Goal: Task Accomplishment & Management: Manage account settings

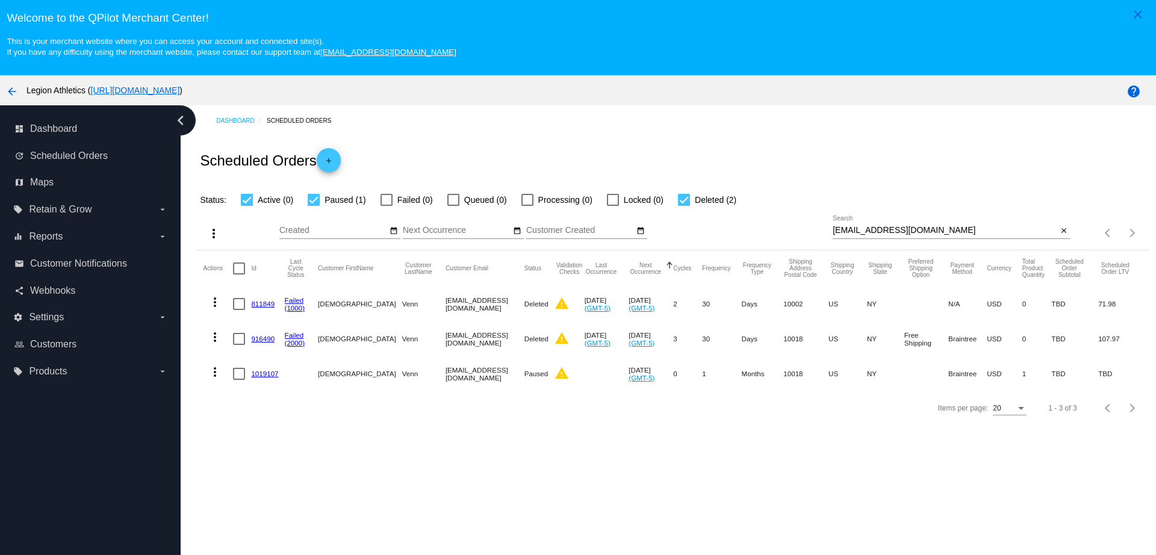
scroll to position [75, 0]
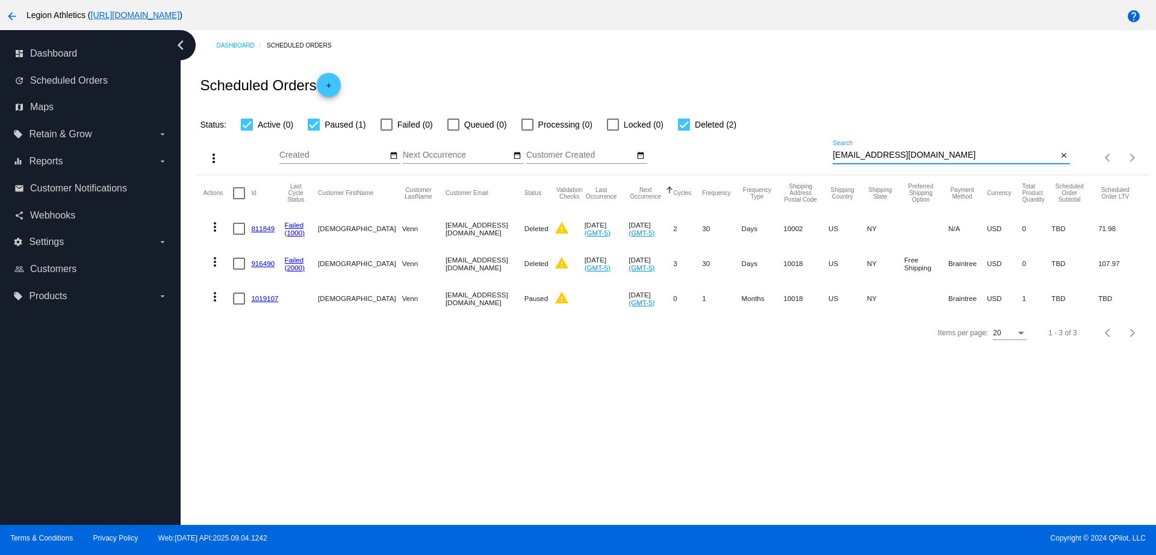
drag, startPoint x: 884, startPoint y: 157, endPoint x: 804, endPoint y: 160, distance: 80.7
click at [804, 160] on div "more_vert Sep Jan Feb Mar [DATE]" at bounding box center [673, 153] width 952 height 43
paste input "[EMAIL_ADDRESS]"
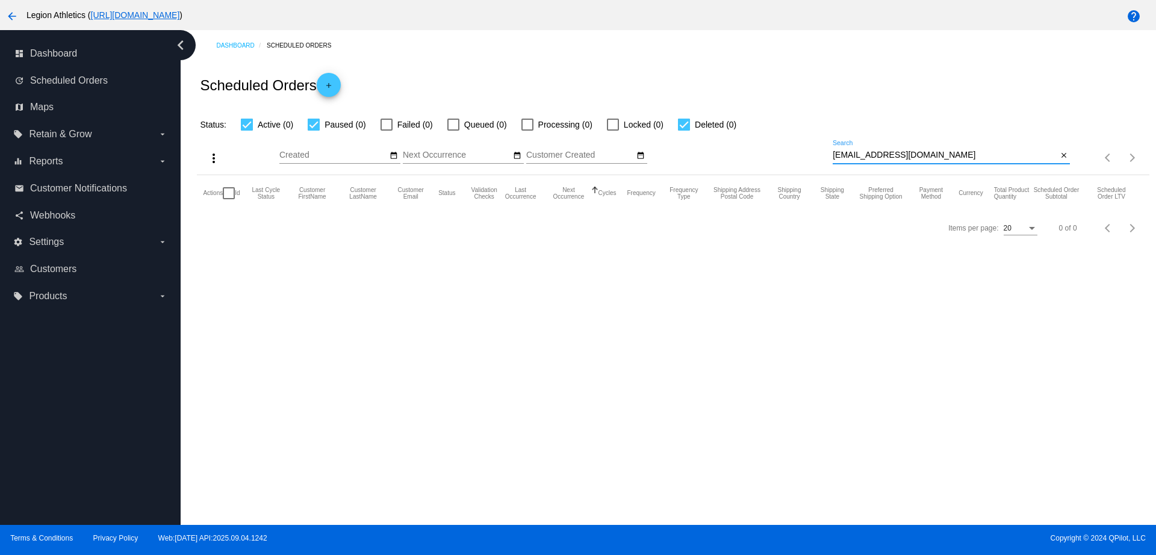
drag, startPoint x: 923, startPoint y: 159, endPoint x: 784, endPoint y: 147, distance: 139.5
click at [784, 147] on div "more_vert Sep Jan Feb Mar [DATE]" at bounding box center [673, 153] width 952 height 43
drag, startPoint x: 914, startPoint y: 154, endPoint x: 807, endPoint y: 154, distance: 107.8
click at [807, 154] on div "more_vert Sep Jan Feb Mar [DATE]" at bounding box center [673, 153] width 952 height 43
paste input ".[PERSON_NAME]@rate"
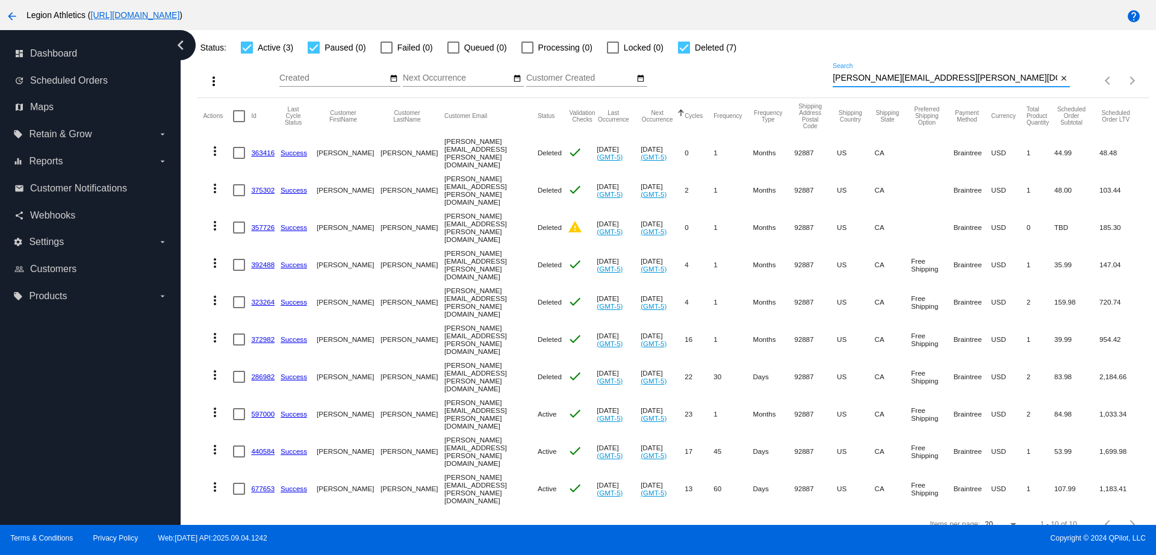
scroll to position [80, 0]
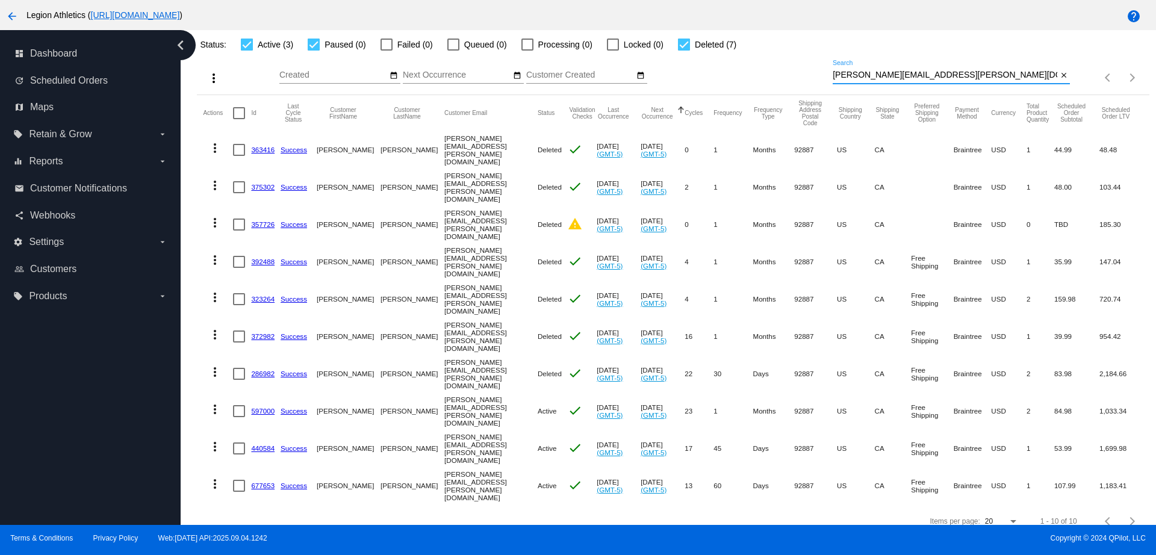
type input "[PERSON_NAME][EMAIL_ADDRESS][PERSON_NAME][DOMAIN_NAME]"
click at [271, 407] on link "597000" at bounding box center [262, 411] width 23 height 8
click at [270, 444] on link "440584" at bounding box center [262, 448] width 23 height 8
click at [250, 467] on mat-cell at bounding box center [242, 485] width 18 height 37
click at [258, 482] on link "677653" at bounding box center [262, 486] width 23 height 8
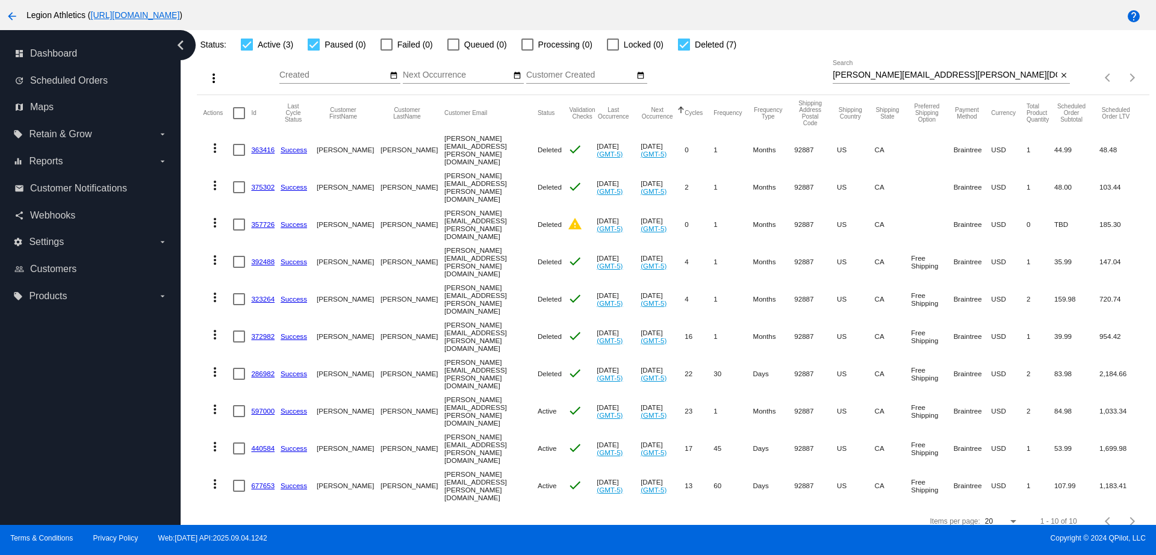
click at [253, 482] on link "677653" at bounding box center [262, 486] width 23 height 8
click at [266, 482] on link "677653" at bounding box center [262, 486] width 23 height 8
click at [266, 407] on link "597000" at bounding box center [262, 411] width 23 height 8
click at [262, 444] on link "440584" at bounding box center [262, 448] width 23 height 8
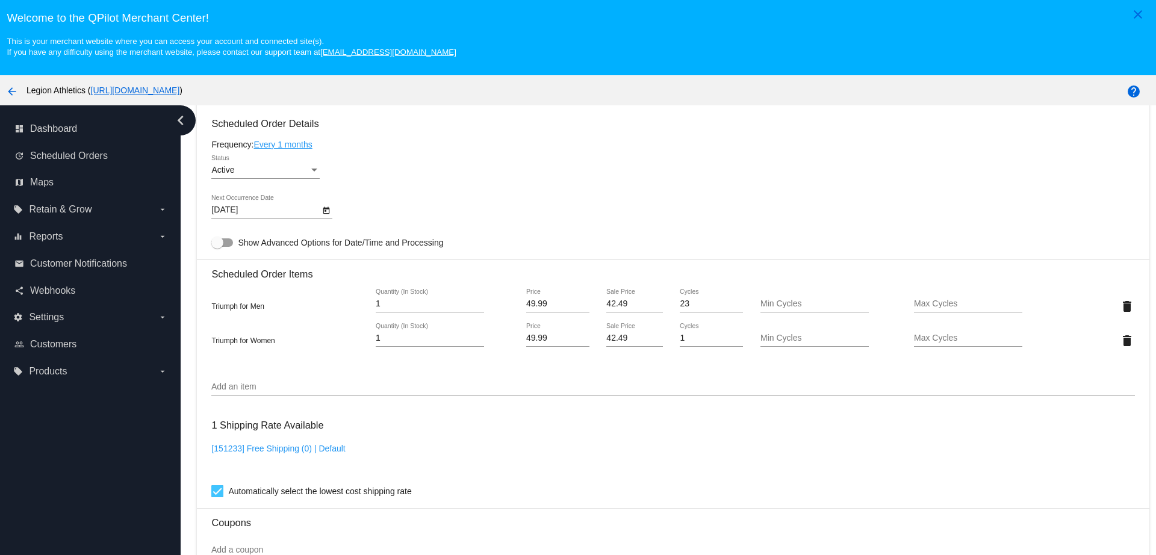
scroll to position [753, 0]
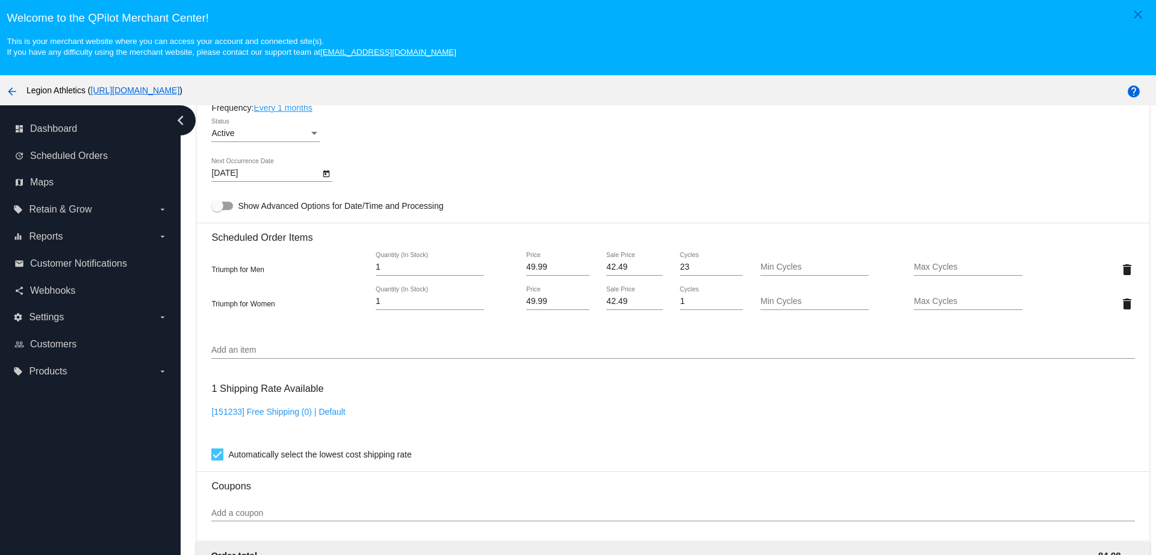
click at [479, 352] on input "Add an item" at bounding box center [672, 351] width 923 height 10
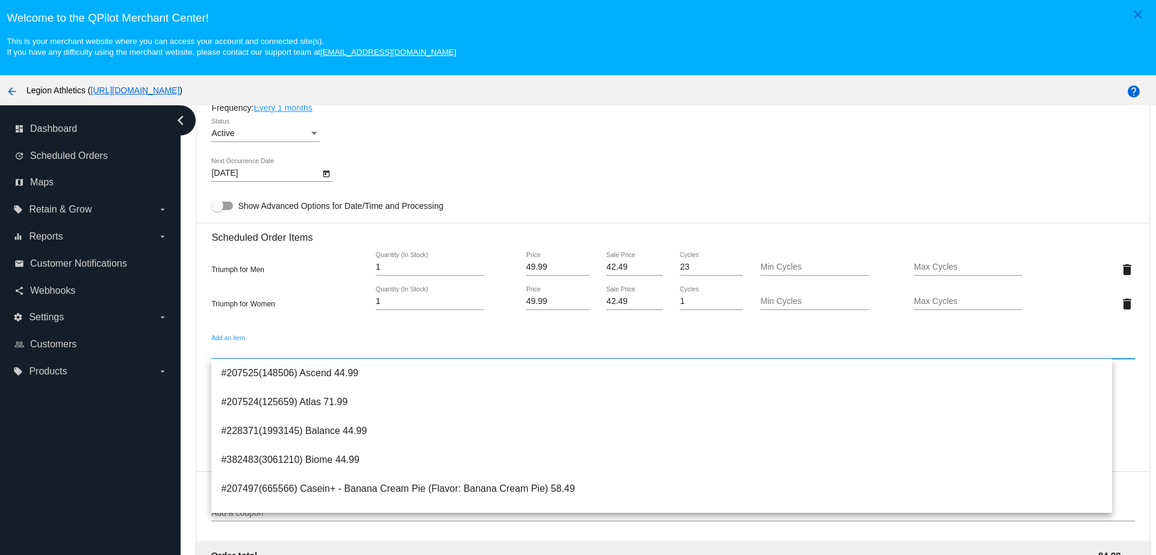
click at [786, 185] on div "9/17/2025 Next Occurrence Date" at bounding box center [672, 175] width 923 height 34
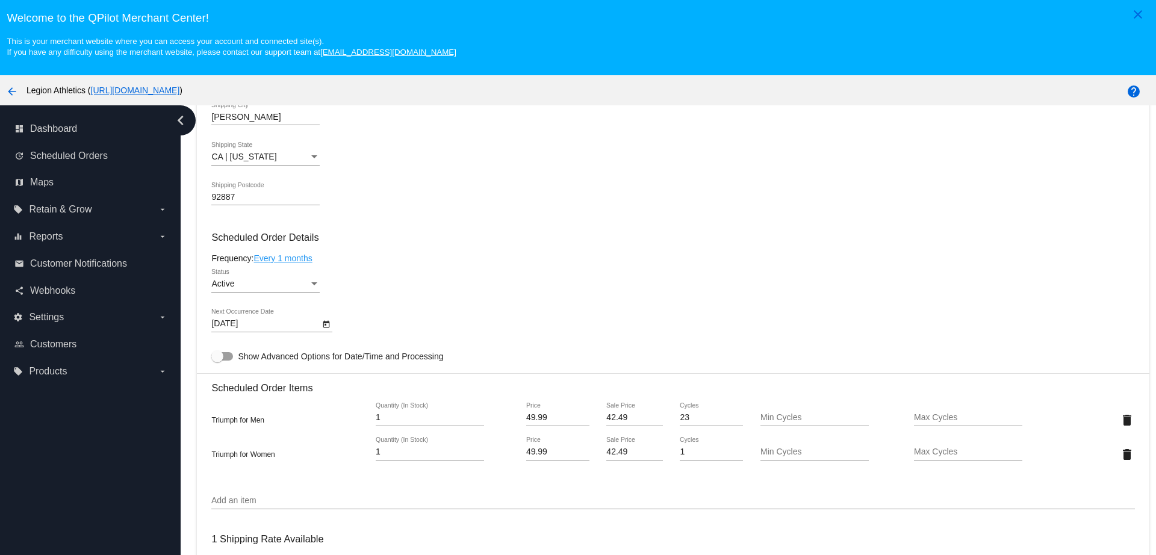
scroll to position [677, 0]
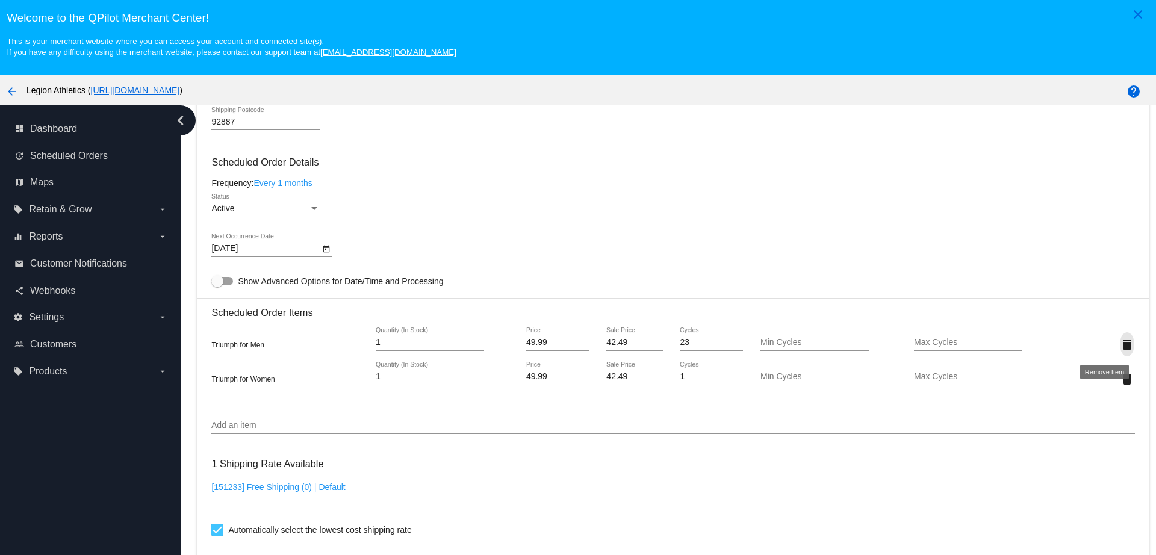
click at [1120, 346] on mat-icon "delete" at bounding box center [1127, 345] width 14 height 14
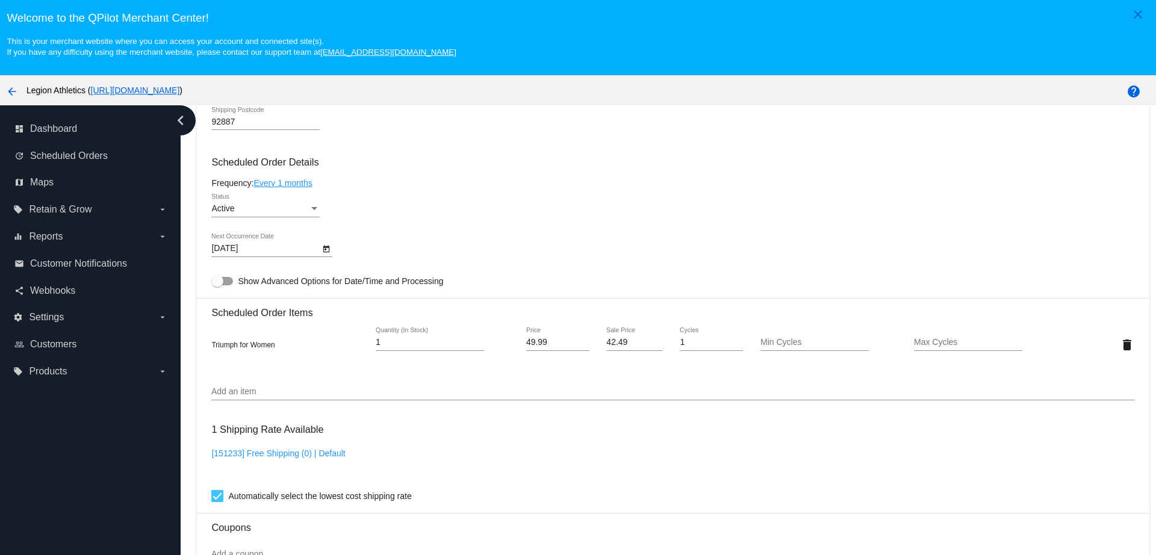
click at [312, 389] on input "Add an item" at bounding box center [672, 392] width 923 height 10
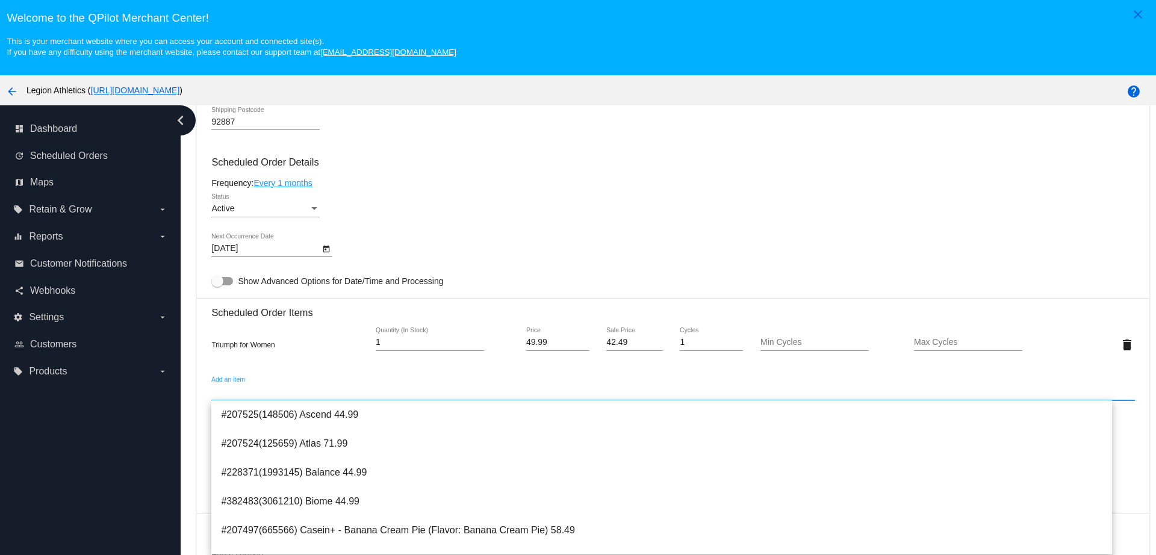
click at [284, 361] on div "Triumph for Women 1 Quantity (In Stock) 49.99 Price 42.49 Sale Price 1 Cycles M…" at bounding box center [672, 344] width 923 height 34
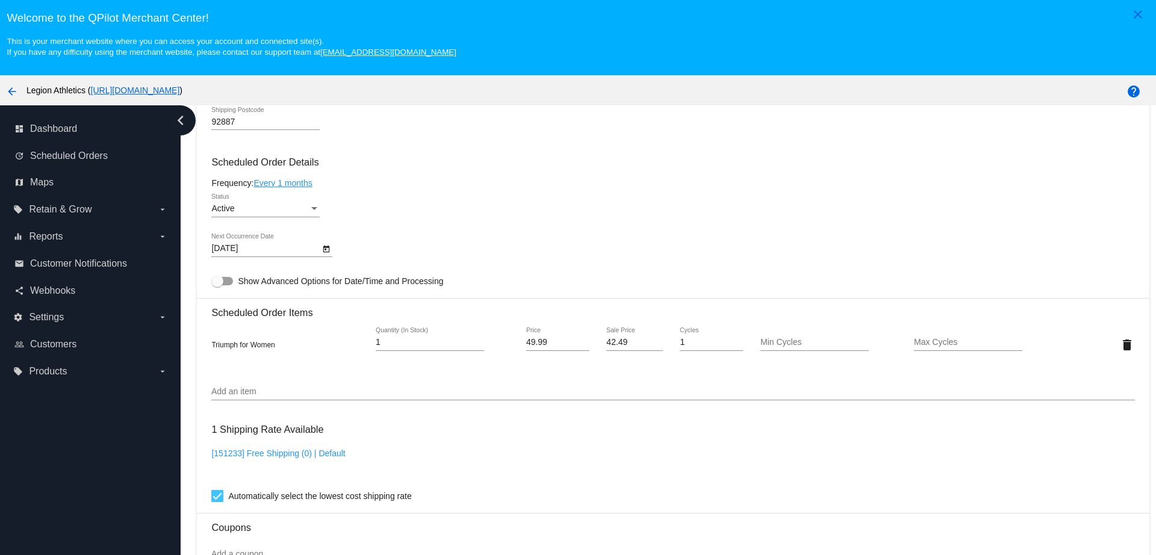
click at [657, 196] on div "Active Status" at bounding box center [672, 211] width 923 height 34
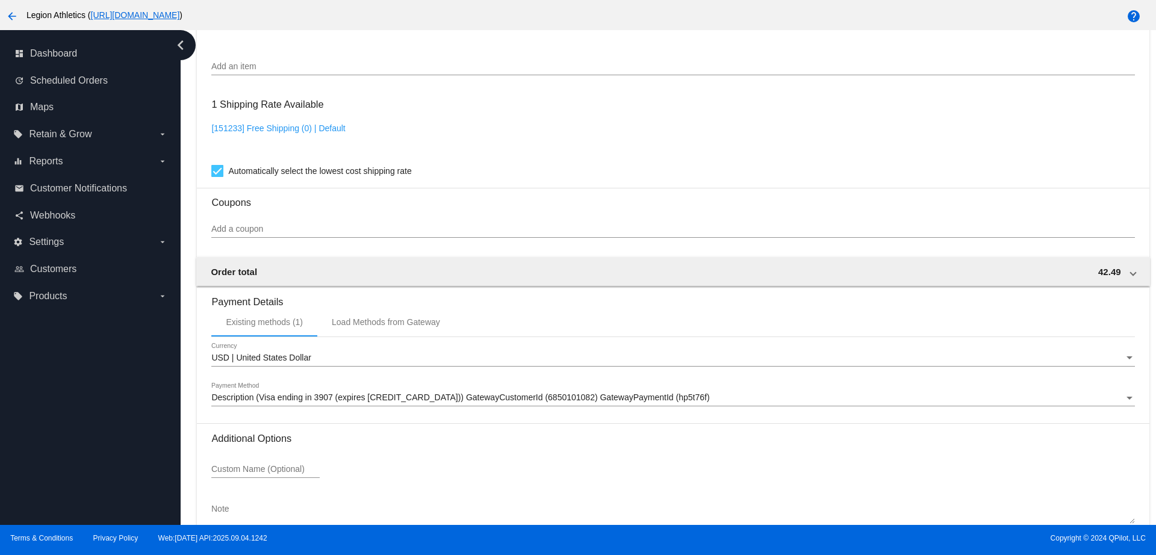
scroll to position [995, 0]
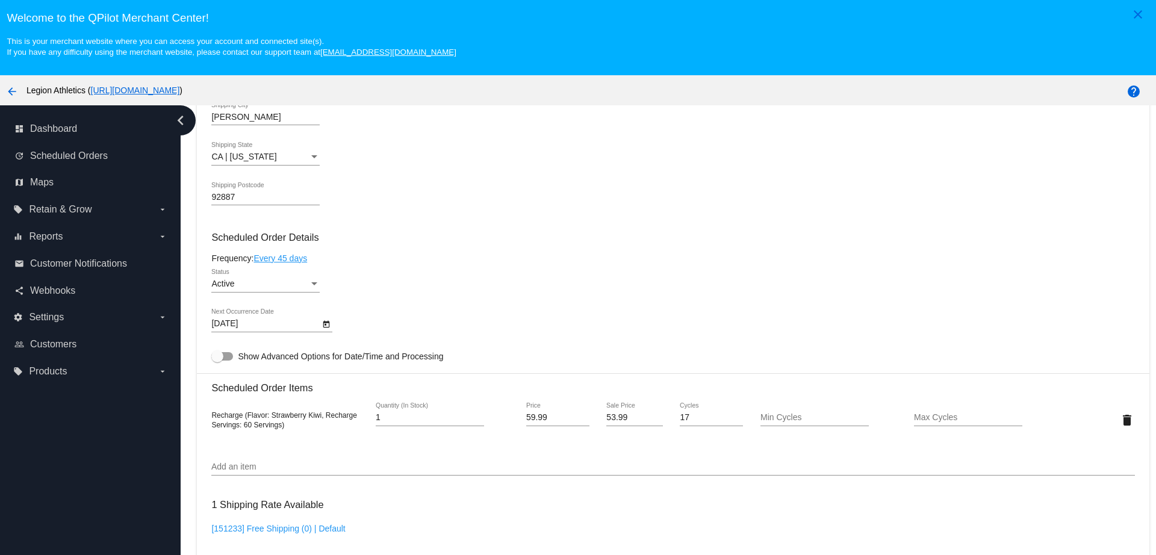
scroll to position [753, 0]
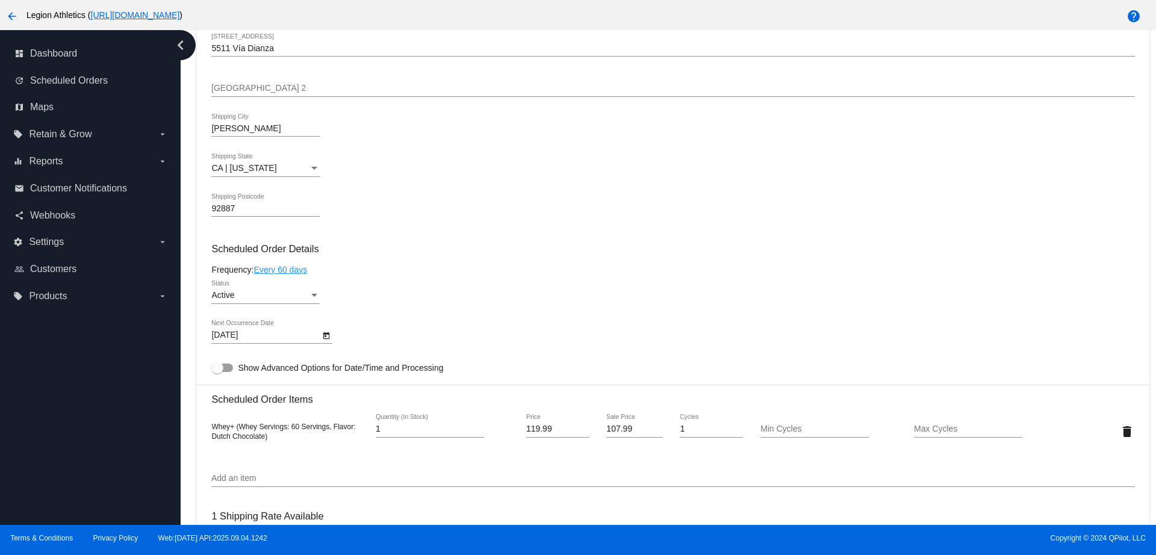
scroll to position [602, 0]
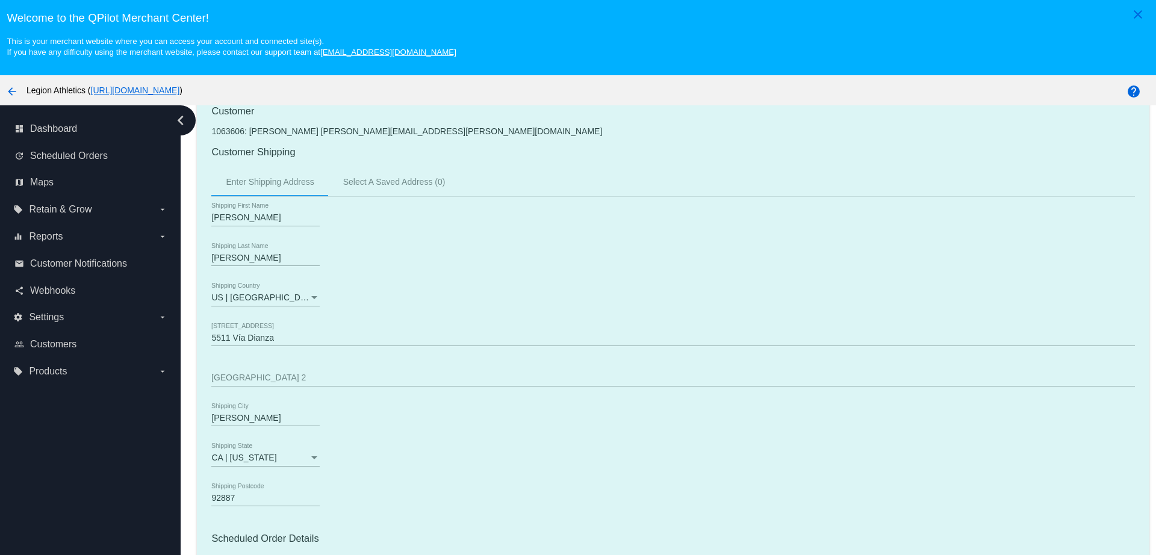
scroll to position [602, 0]
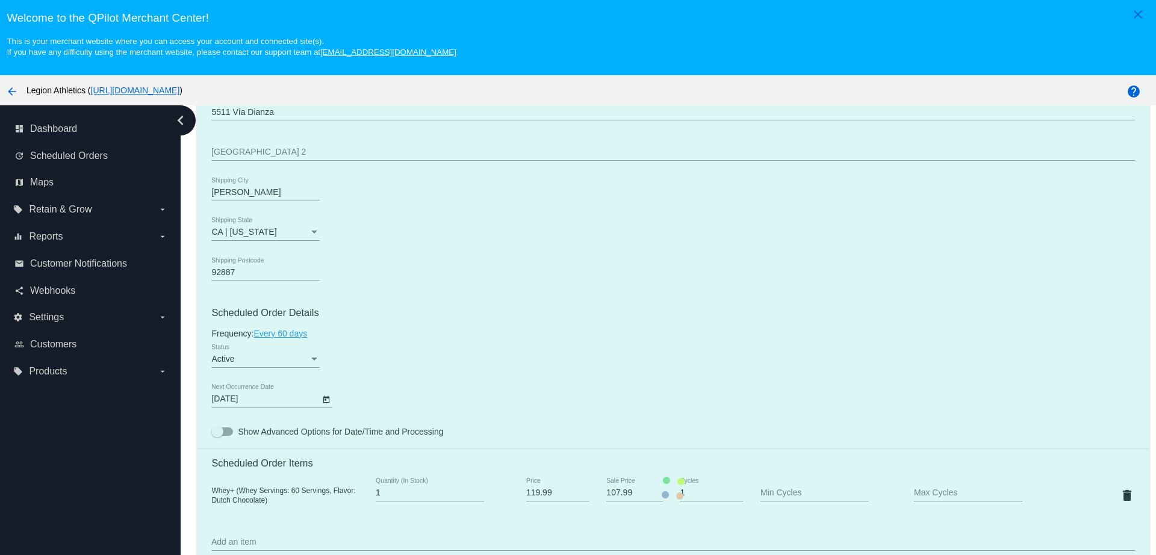
scroll to position [753, 0]
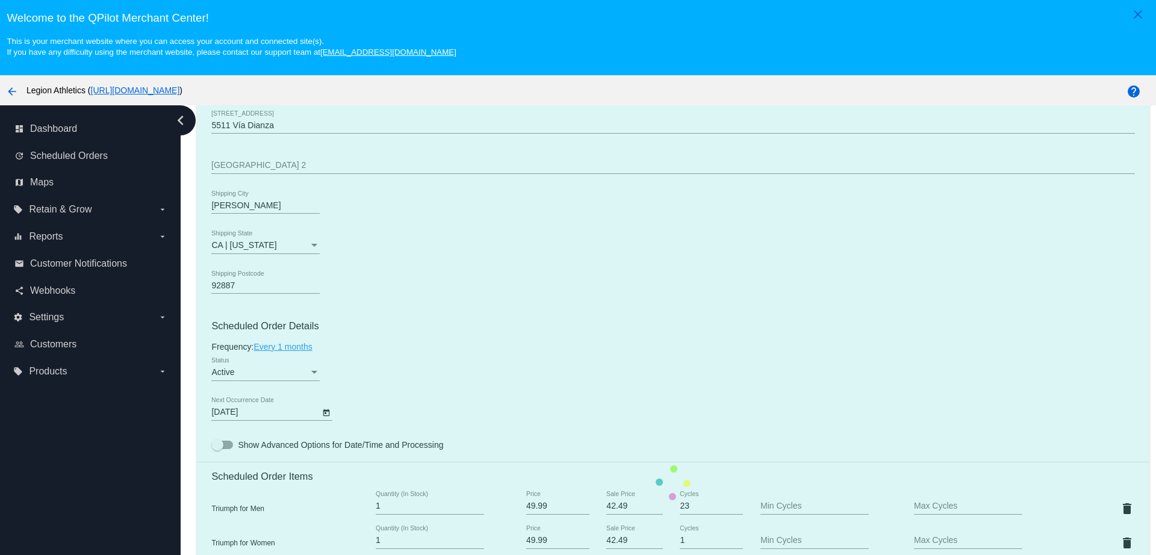
scroll to position [602, 0]
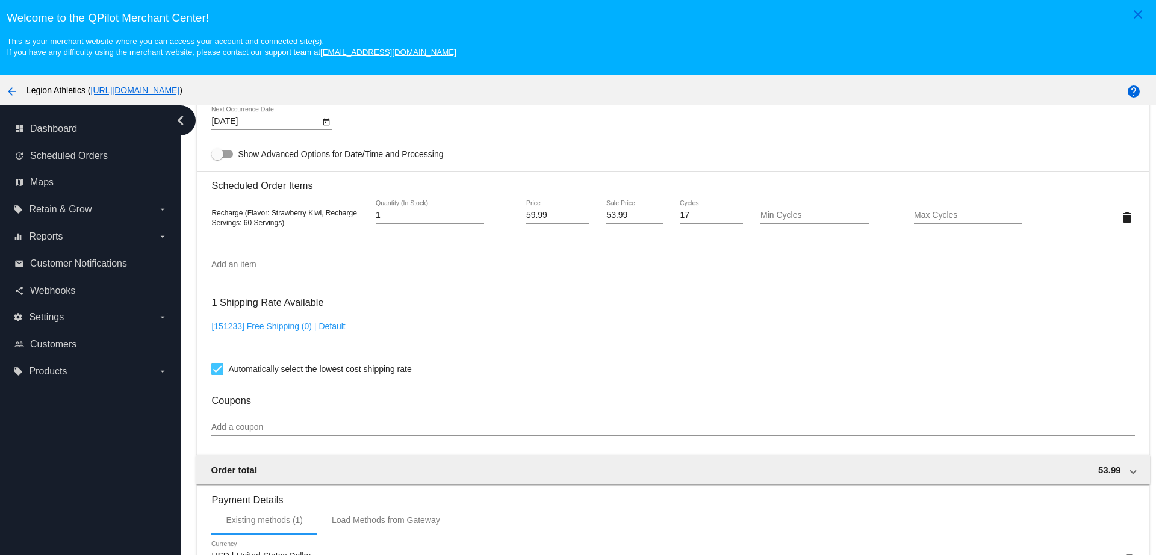
scroll to position [769, 0]
